Goal: Information Seeking & Learning: Learn about a topic

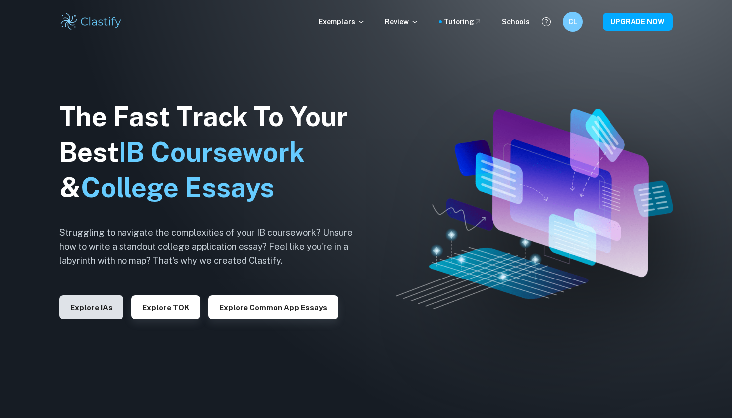
click at [102, 309] on button "Explore IAs" at bounding box center [91, 307] width 64 height 24
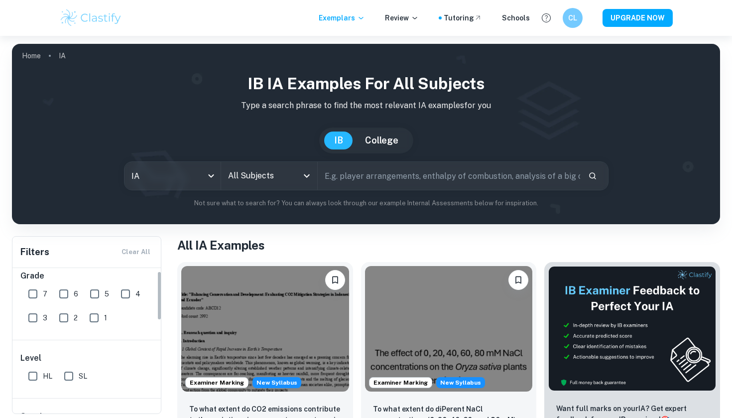
scroll to position [12, 0]
click at [211, 177] on body "We value your privacy We use cookies to enhance your browsing experience, serve…" at bounding box center [366, 245] width 732 height 418
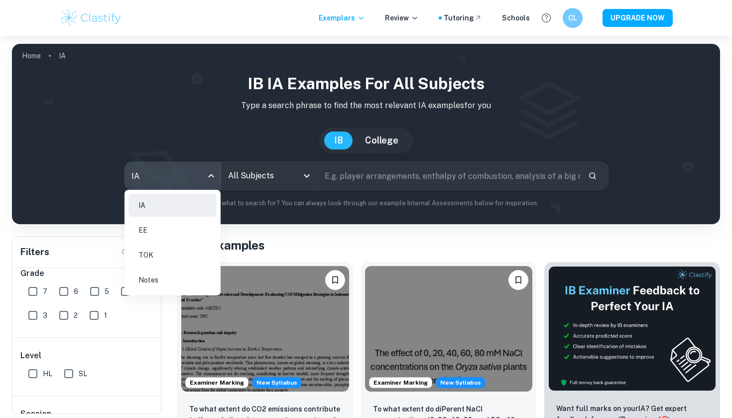
click at [181, 224] on li "EE" at bounding box center [173, 230] width 88 height 23
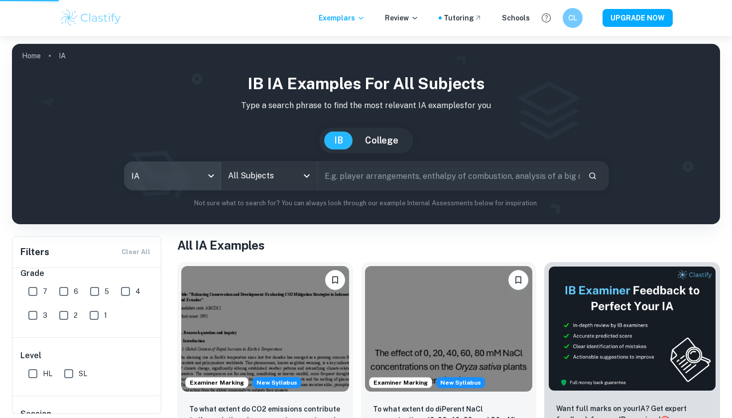
type input "ee"
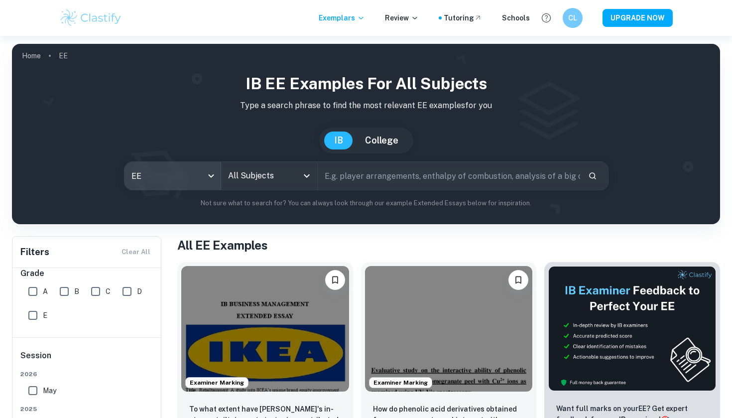
click at [314, 179] on div "All Subjects" at bounding box center [269, 176] width 96 height 28
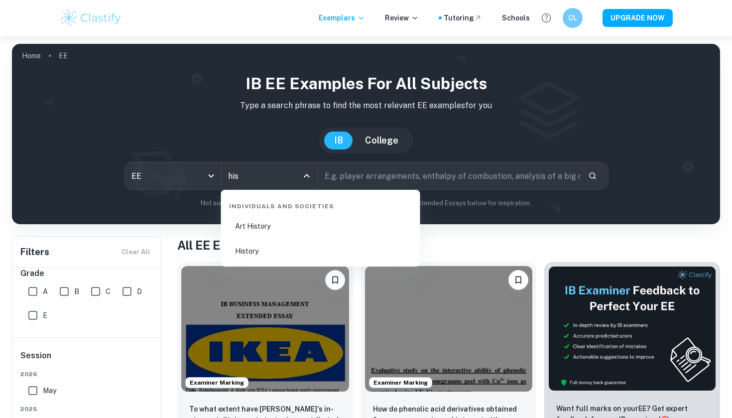
click at [288, 256] on li "History" at bounding box center [320, 251] width 191 height 23
type input "History"
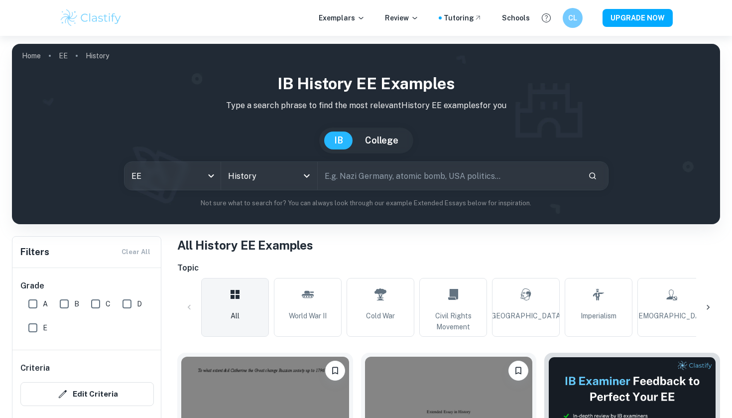
scroll to position [269, 0]
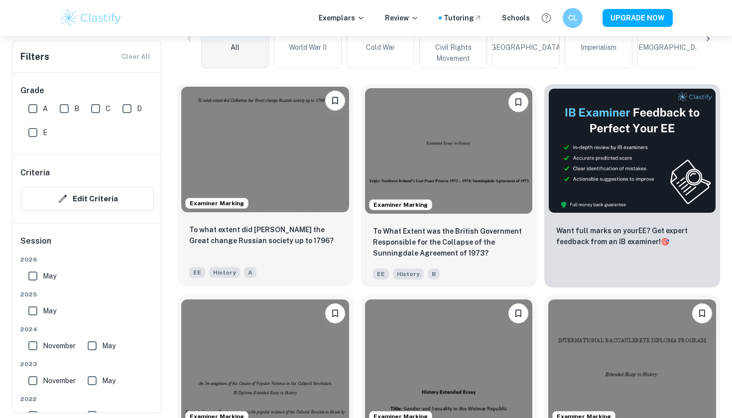
click at [324, 253] on div "To what extent did [PERSON_NAME] the Great change Russian society up to 1796?" at bounding box center [265, 241] width 152 height 34
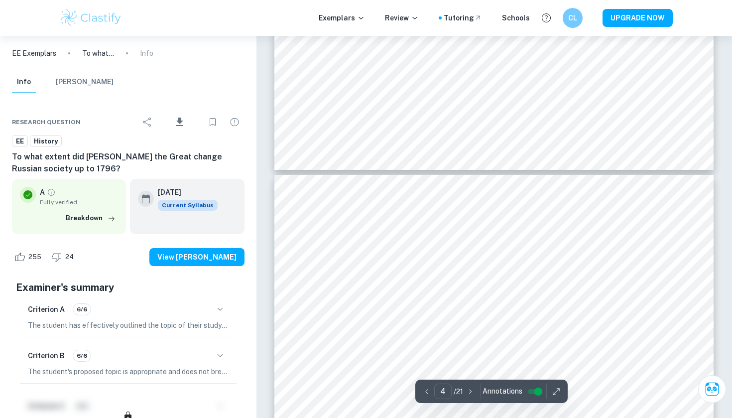
scroll to position [1895, 0]
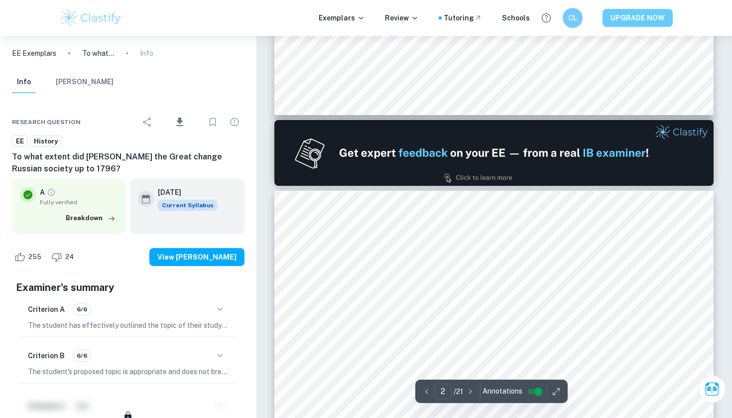
type input "1"
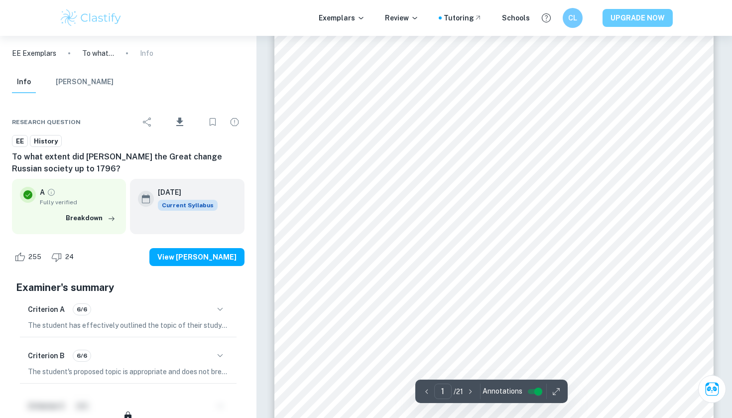
scroll to position [237, 0]
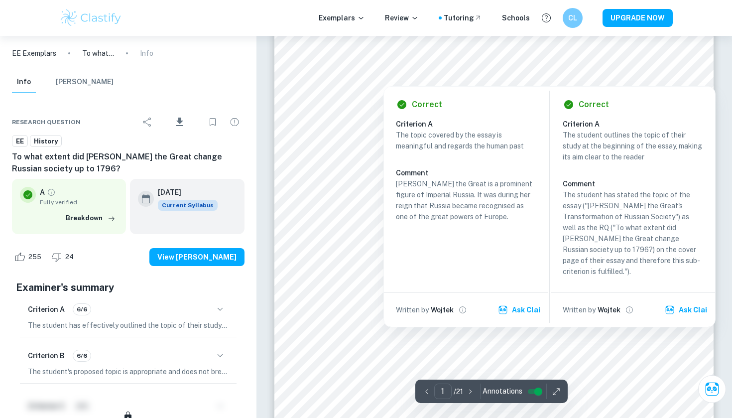
click at [446, 119] on h6 "Criterion A" at bounding box center [470, 124] width 148 height 11
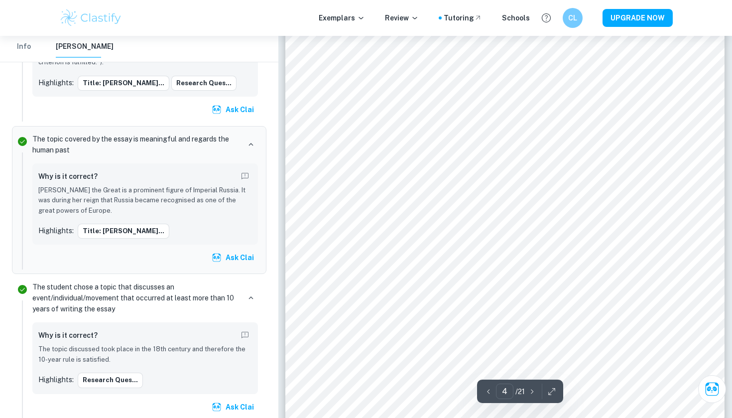
scroll to position [2212, 0]
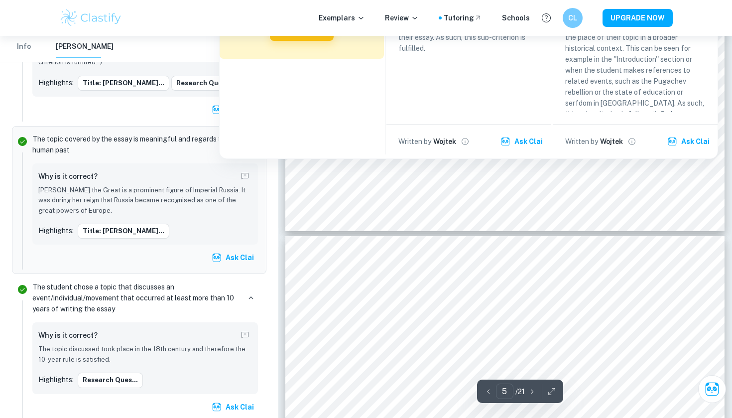
type input "6"
